Goal: Book appointment/travel/reservation

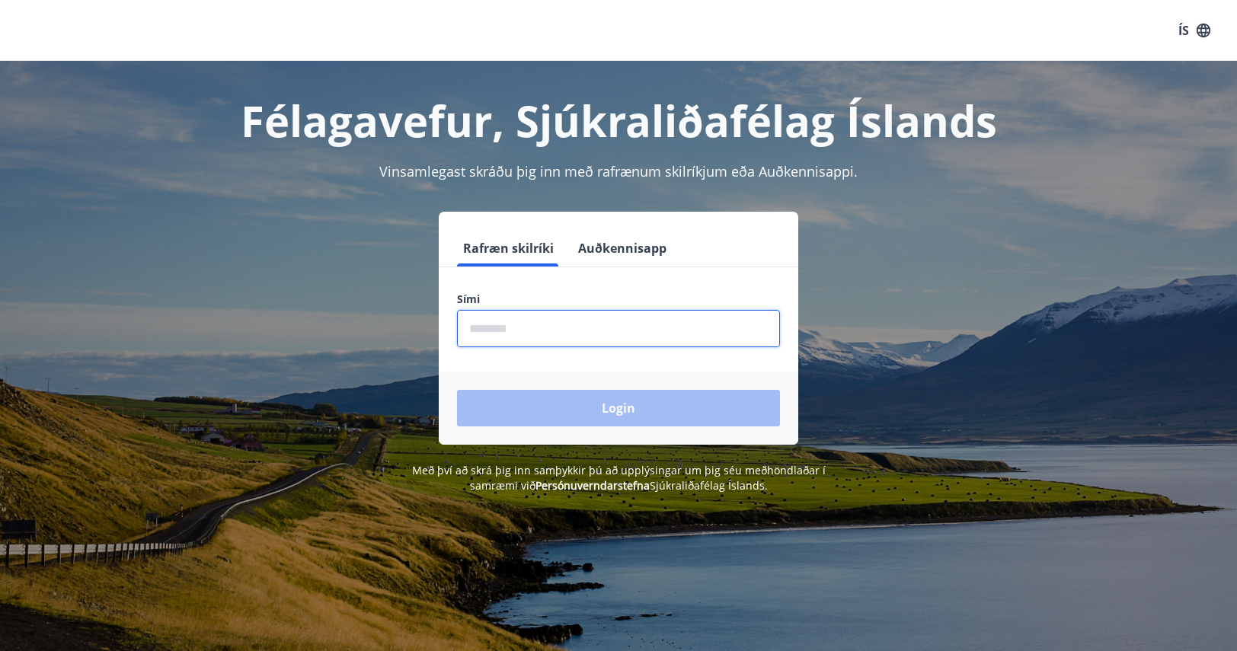
click at [535, 331] on input "phone" at bounding box center [618, 328] width 323 height 37
type input "********"
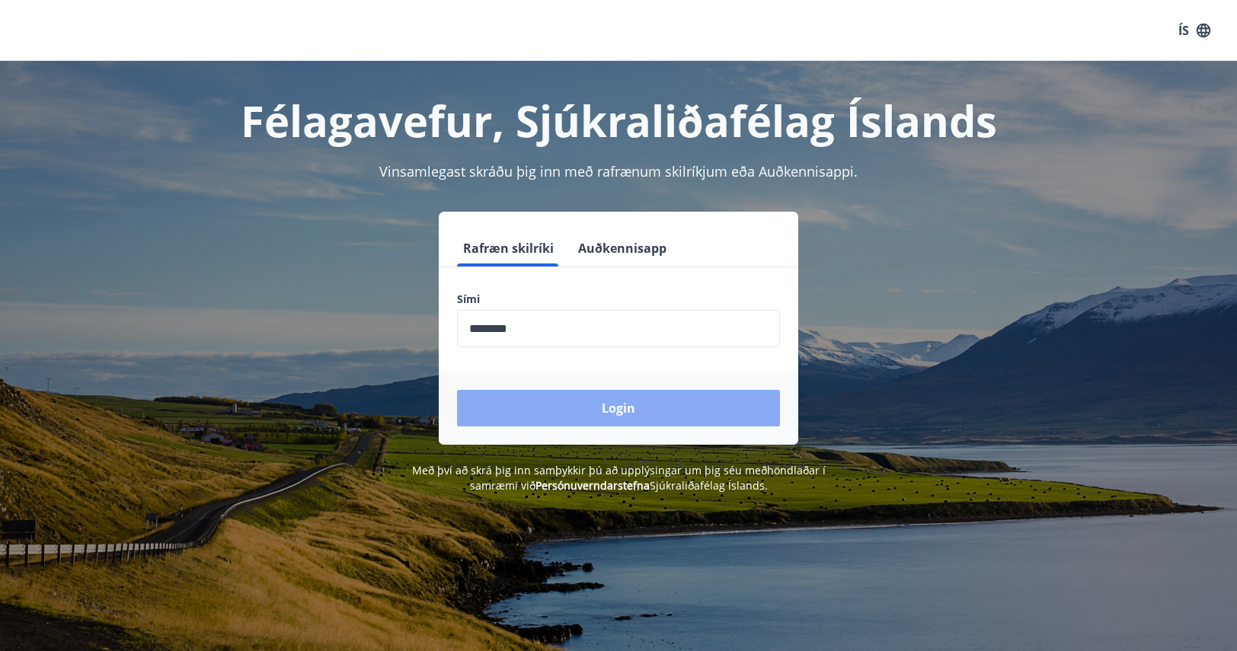
click at [546, 418] on button "Login" at bounding box center [618, 408] width 323 height 37
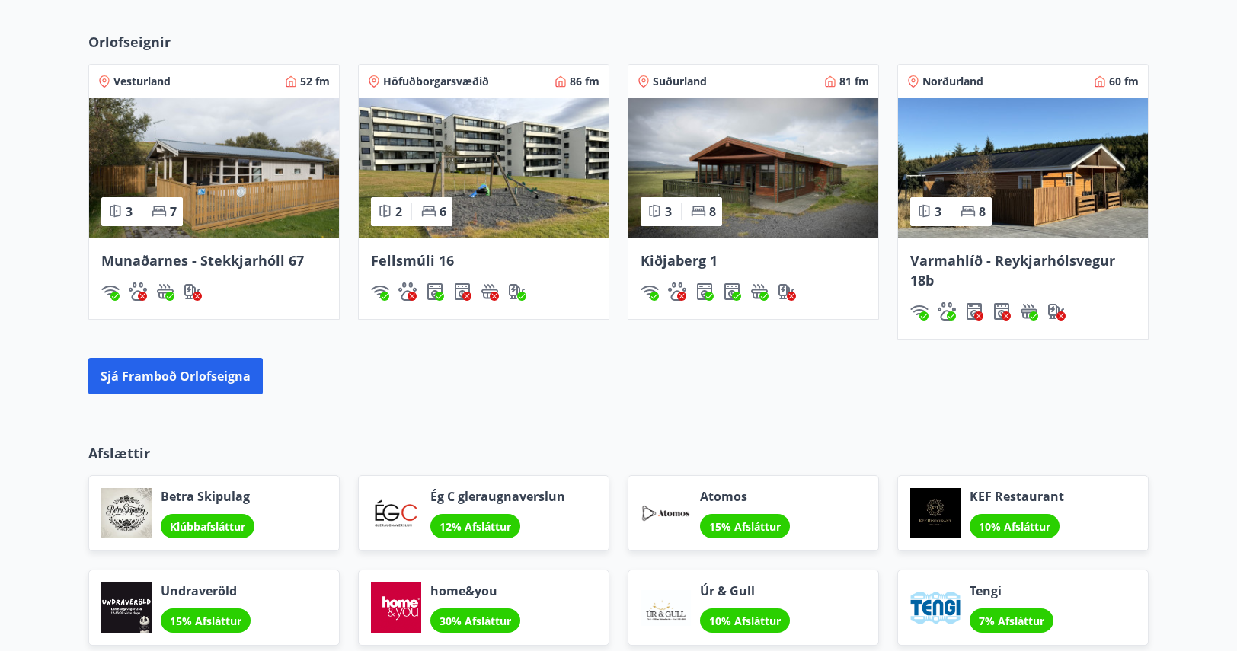
scroll to position [1022, 0]
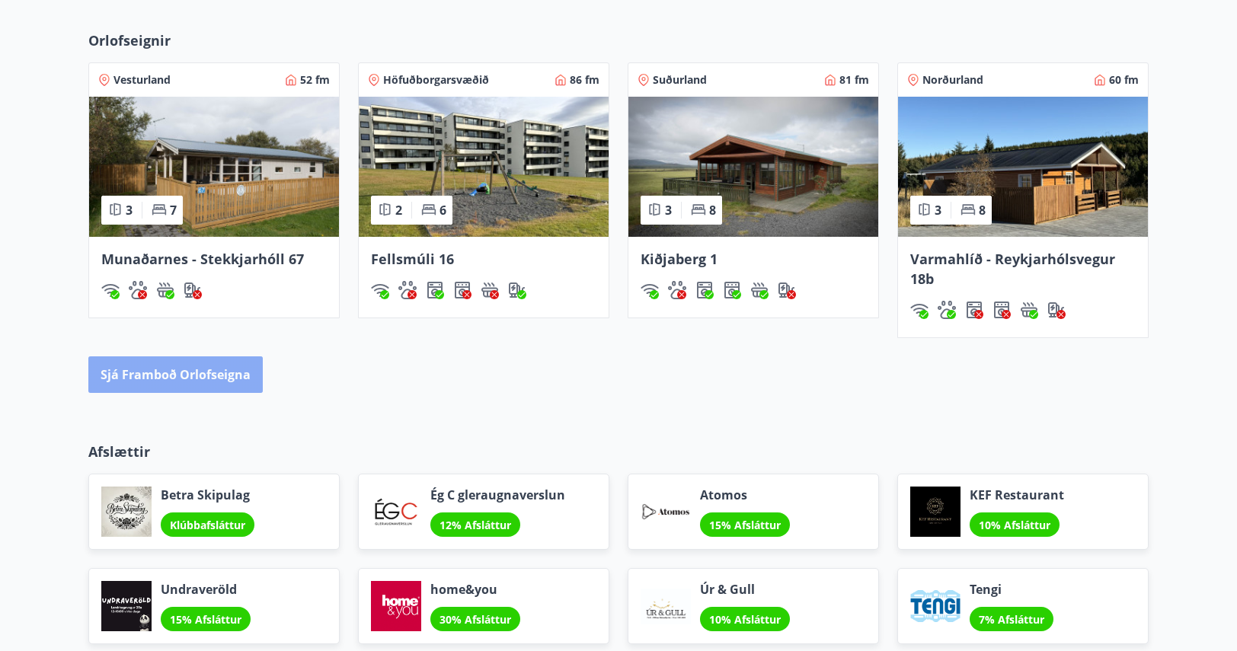
click at [222, 377] on button "Sjá framboð orlofseigna" at bounding box center [175, 374] width 174 height 37
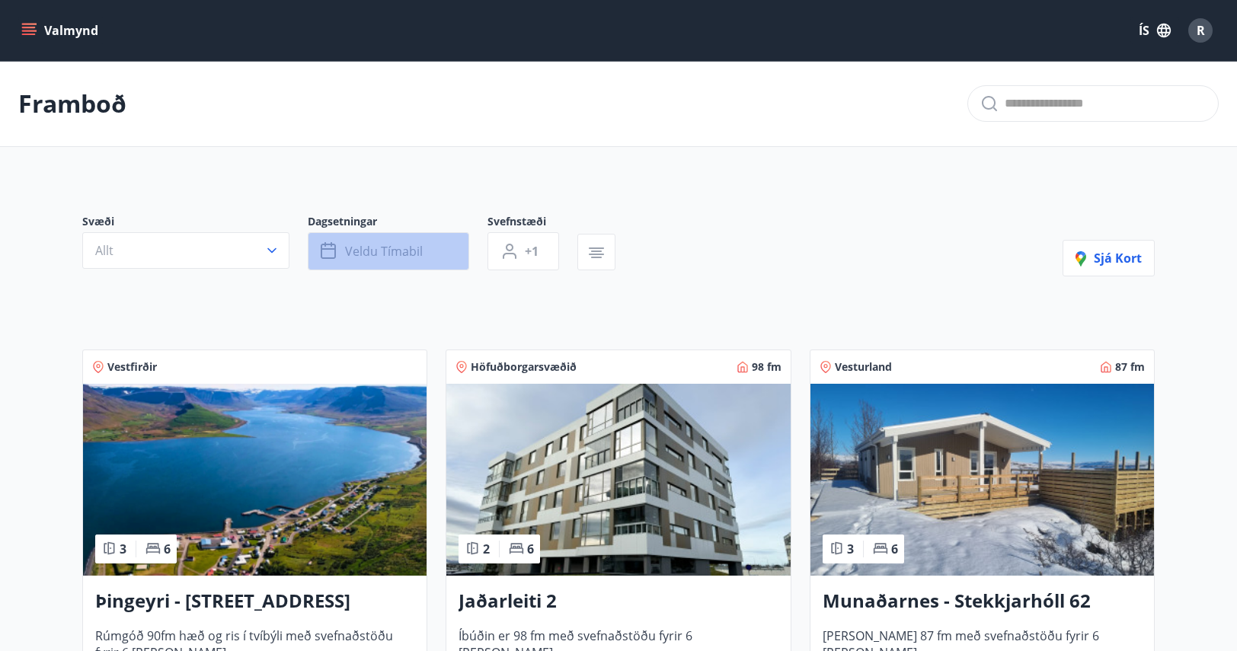
click at [372, 258] on span "Veldu tímabil" at bounding box center [384, 251] width 78 height 17
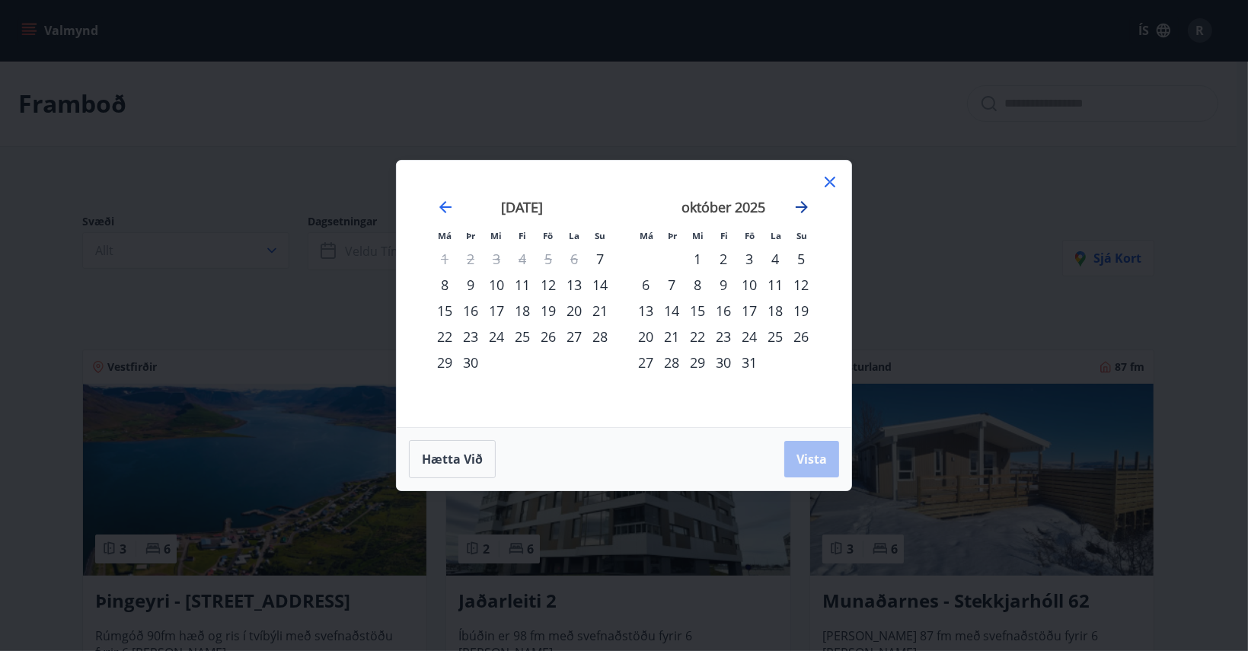
click at [805, 210] on icon "Move forward to switch to the next month." at bounding box center [802, 207] width 18 height 18
click at [743, 258] on div "5" at bounding box center [749, 259] width 26 height 26
click at [804, 258] on div "7" at bounding box center [801, 259] width 26 height 26
click at [810, 461] on span "Vista" at bounding box center [812, 459] width 30 height 17
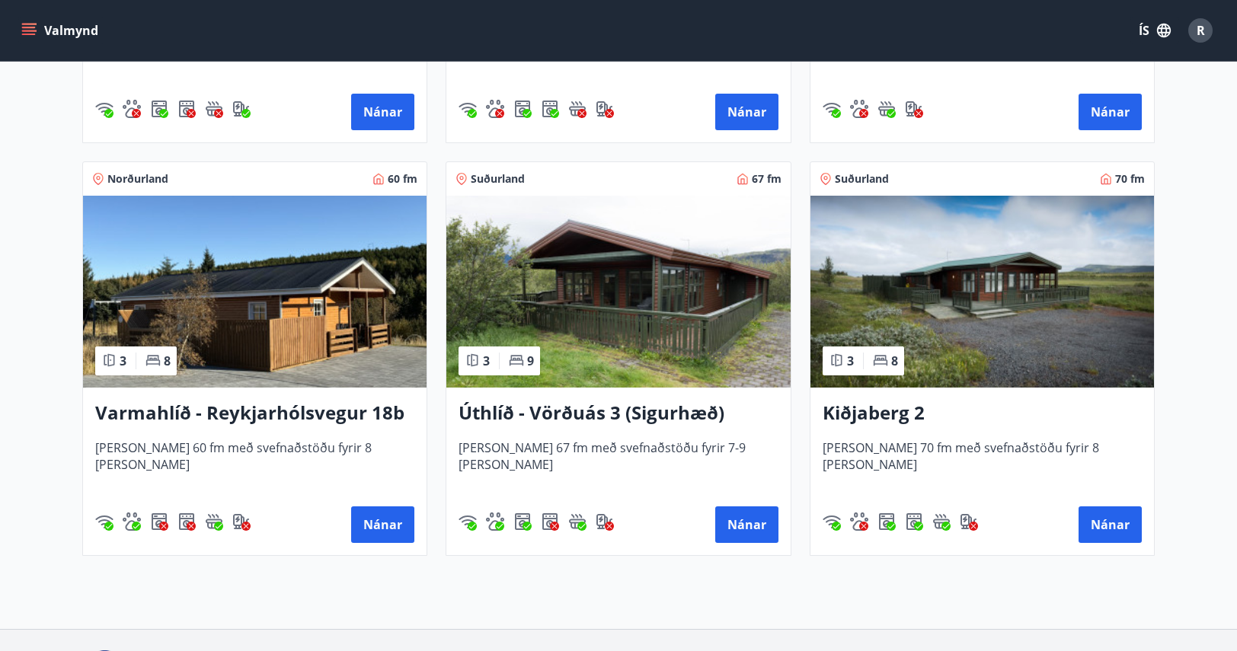
scroll to position [1014, 0]
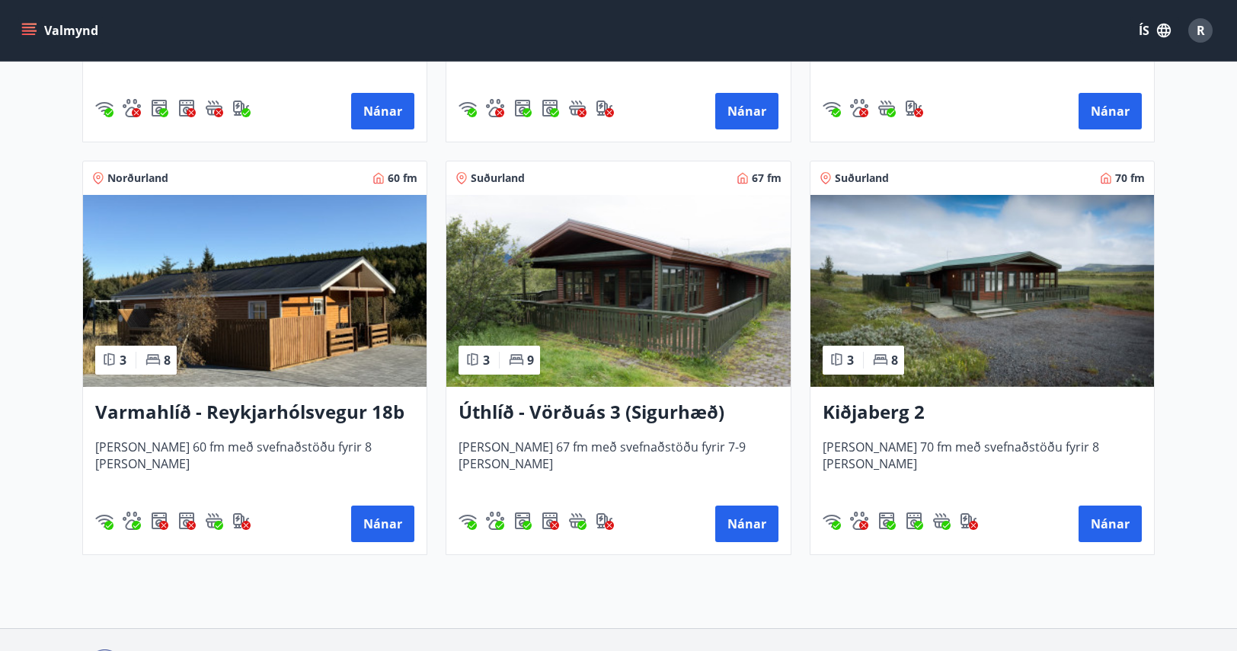
click at [582, 409] on h3 "Úthlíð - Vörðuás 3 (Sigurhæð)" at bounding box center [617, 412] width 319 height 27
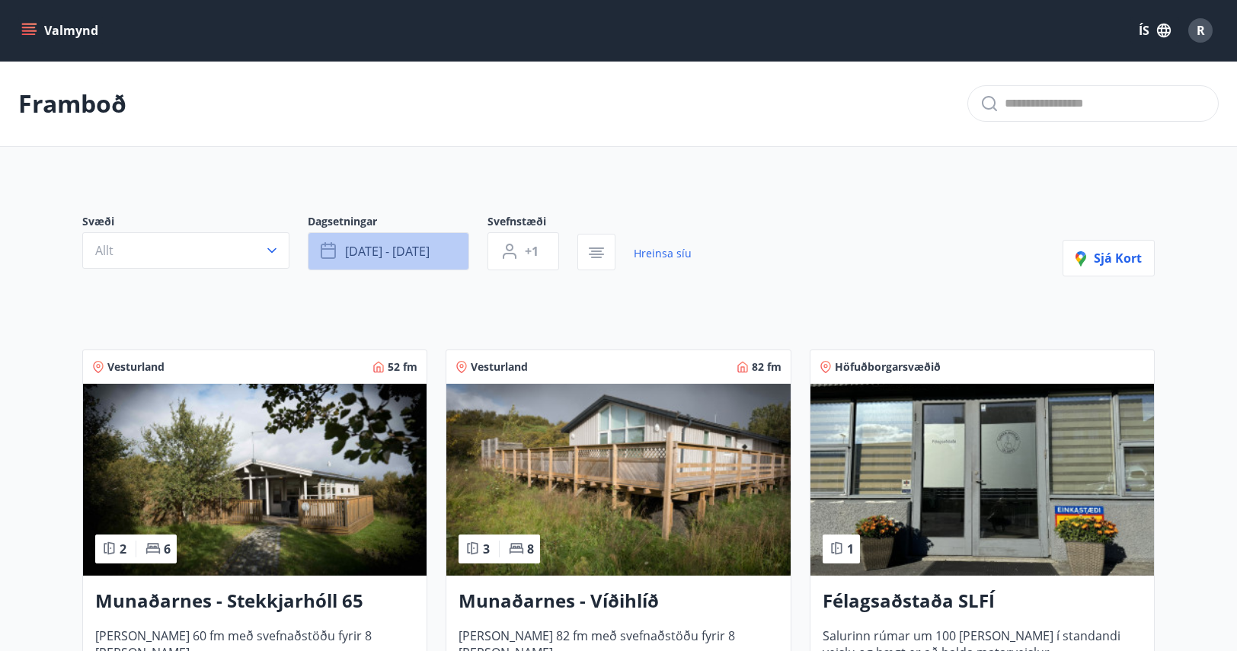
click at [437, 252] on button "des 05 - des 07" at bounding box center [388, 251] width 161 height 38
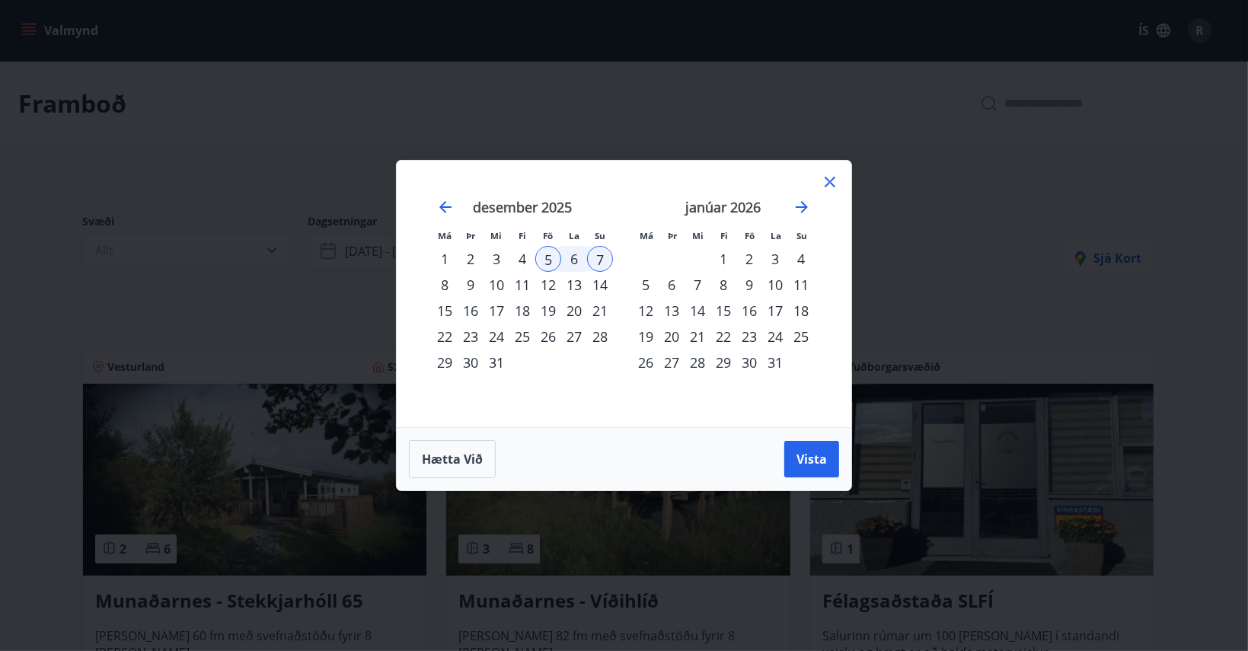
click at [548, 257] on div "5" at bounding box center [548, 259] width 26 height 26
click at [598, 258] on div "7" at bounding box center [600, 259] width 26 height 26
click at [536, 256] on div "5" at bounding box center [548, 259] width 26 height 26
click at [747, 311] on div "16" at bounding box center [749, 311] width 26 height 26
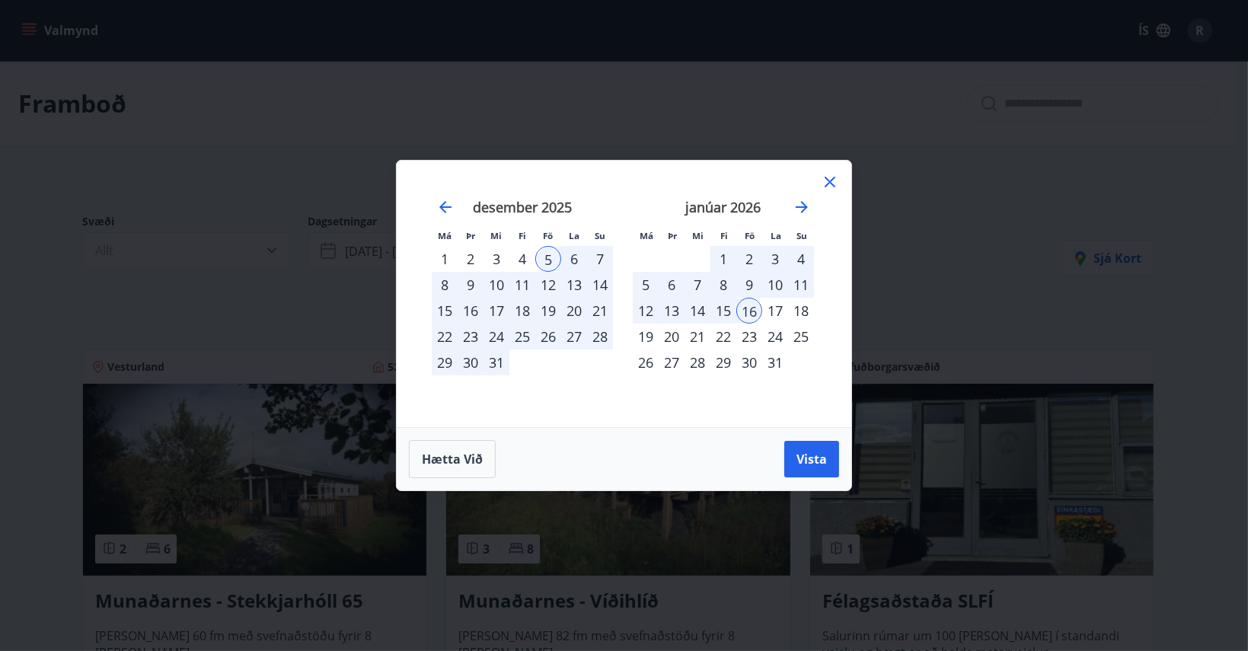
click at [804, 307] on div "18" at bounding box center [801, 311] width 26 height 26
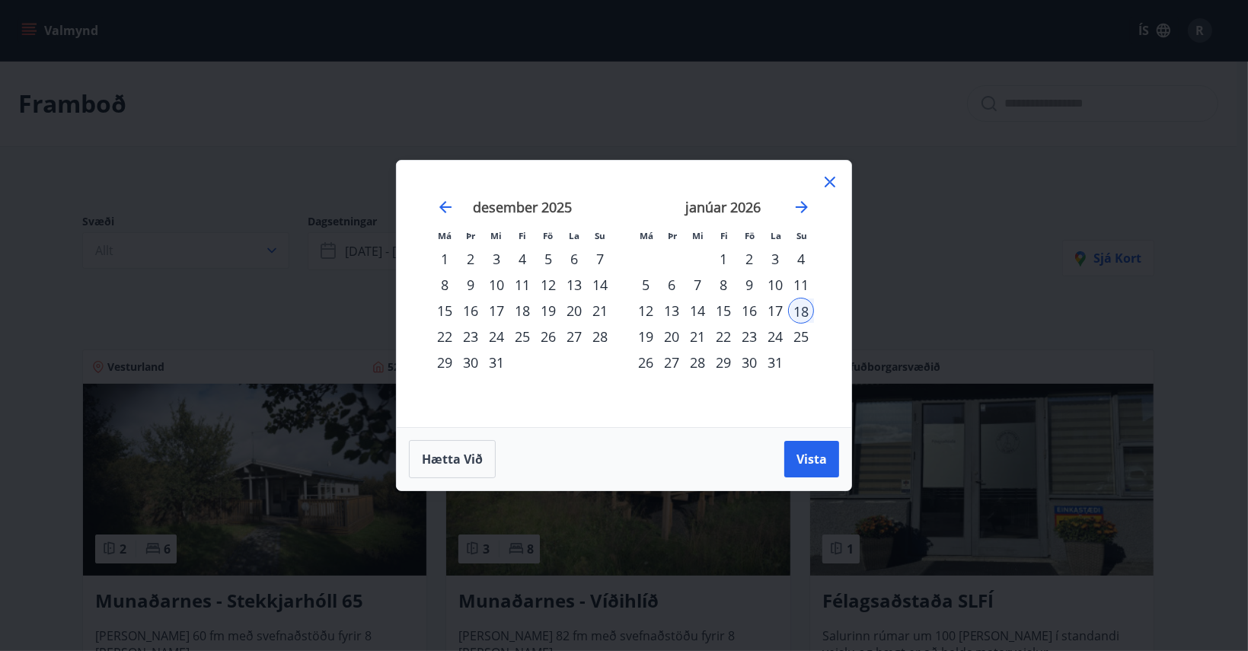
click at [742, 313] on div "16" at bounding box center [749, 311] width 26 height 26
click at [800, 311] on div "18" at bounding box center [801, 311] width 26 height 26
click at [804, 458] on span "Vista" at bounding box center [812, 459] width 30 height 17
